Goal: Task Accomplishment & Management: Use online tool/utility

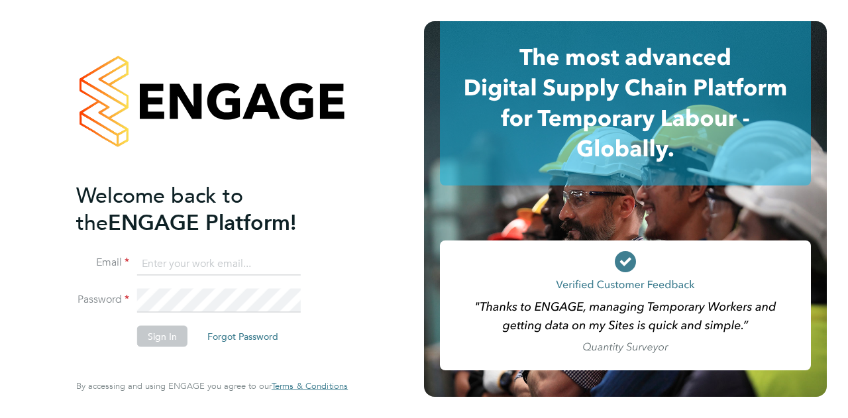
click at [194, 257] on input at bounding box center [219, 264] width 164 height 24
type input "[EMAIL_ADDRESS][DOMAIN_NAME]"
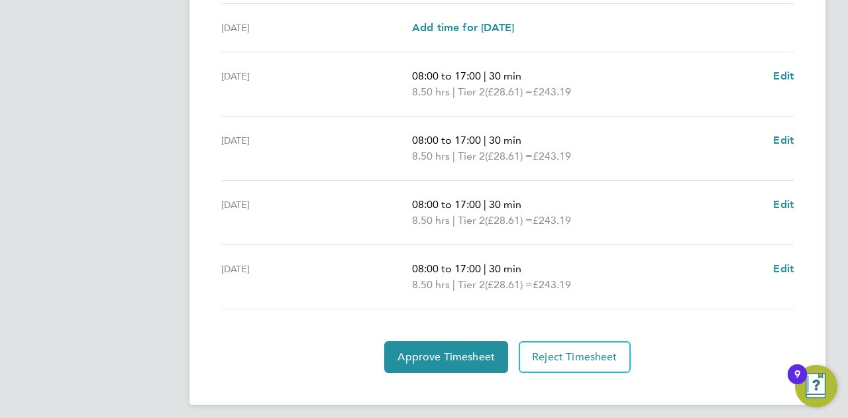
scroll to position [521, 0]
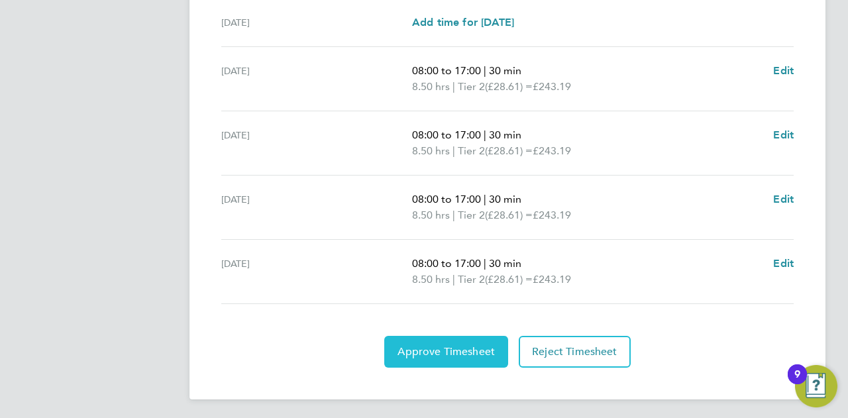
click at [440, 352] on span "Approve Timesheet" at bounding box center [446, 351] width 97 height 13
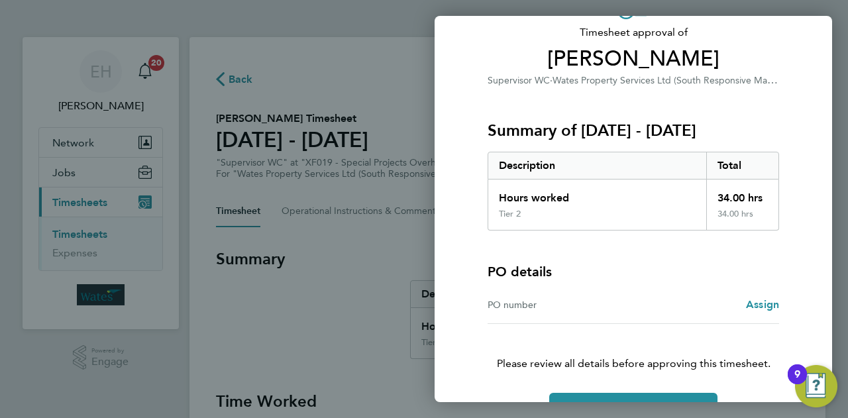
scroll to position [124, 0]
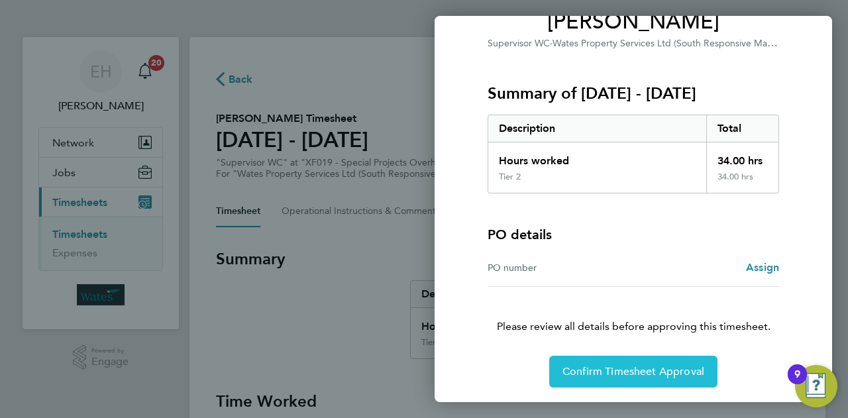
click at [624, 365] on span "Confirm Timesheet Approval" at bounding box center [633, 371] width 142 height 13
